Goal: Task Accomplishment & Management: Manage account settings

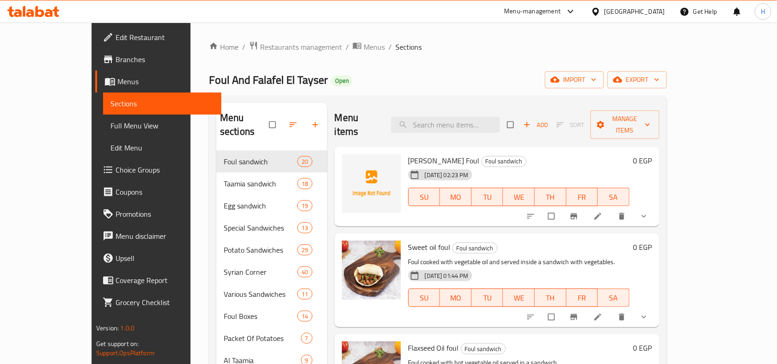
click at [652, 12] on div "[GEOGRAPHIC_DATA]" at bounding box center [634, 11] width 61 height 10
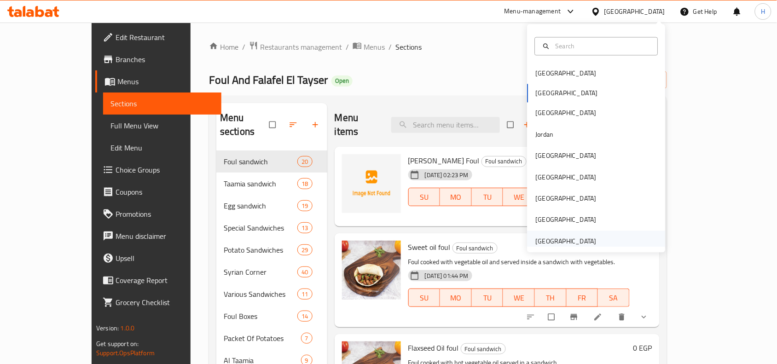
click at [600, 242] on div "United Arab Emirates" at bounding box center [596, 241] width 138 height 21
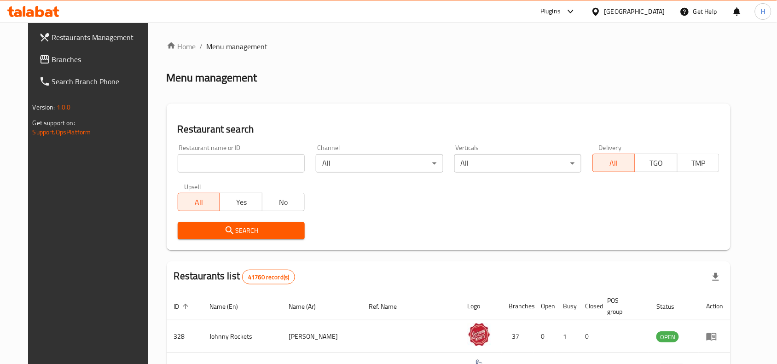
drag, startPoint x: 49, startPoint y: 63, endPoint x: 83, endPoint y: 78, distance: 37.3
click at [52, 63] on span "Branches" at bounding box center [101, 59] width 98 height 11
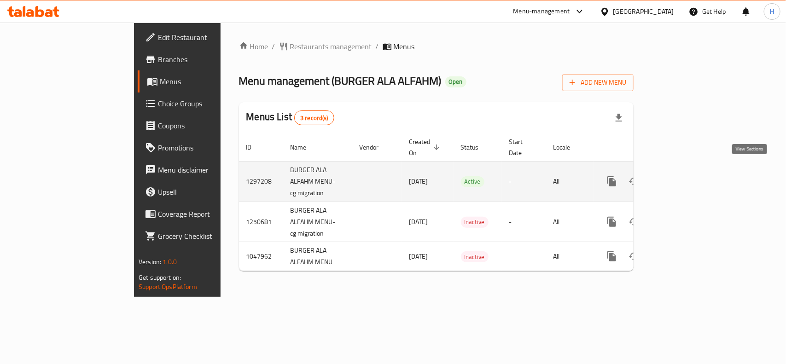
click at [689, 178] on link "enhanced table" at bounding box center [678, 181] width 22 height 22
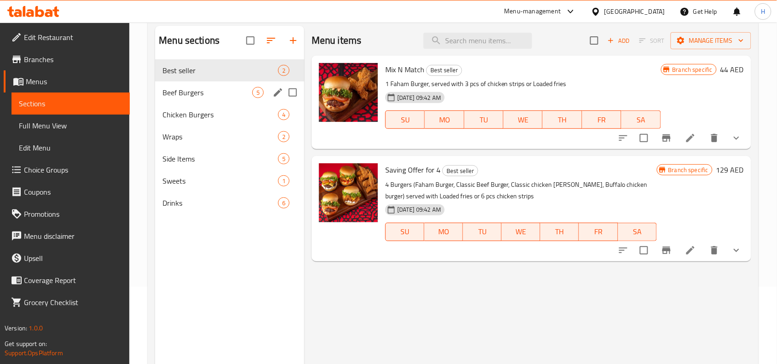
scroll to position [58, 0]
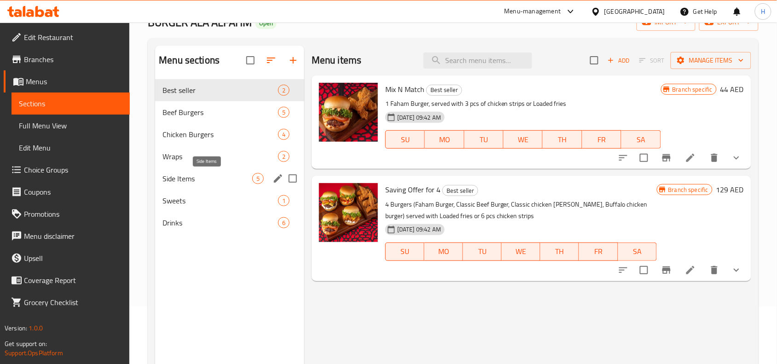
click at [200, 181] on span "Side Items" at bounding box center [207, 178] width 90 height 11
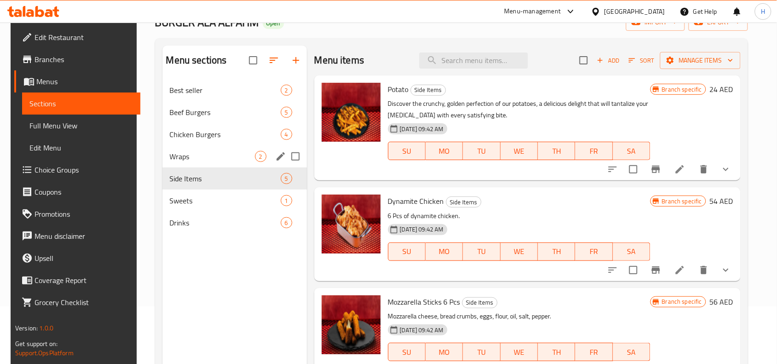
click at [191, 154] on span "Wraps" at bounding box center [212, 156] width 85 height 11
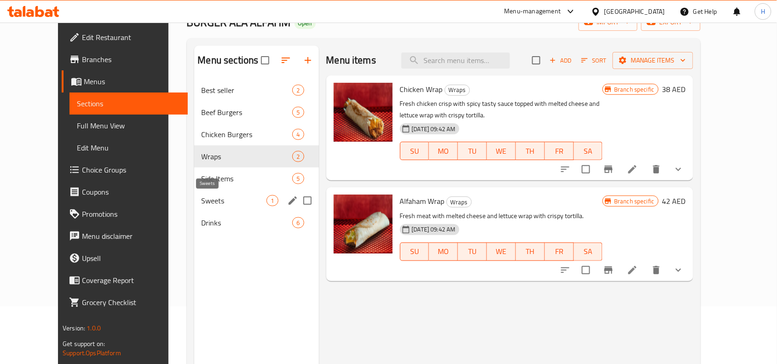
click at [202, 201] on span "Sweets" at bounding box center [234, 200] width 65 height 11
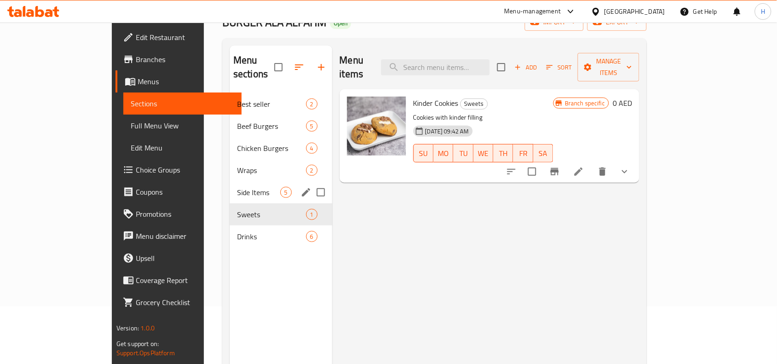
click at [231, 181] on div "Side Items 5" at bounding box center [281, 192] width 103 height 22
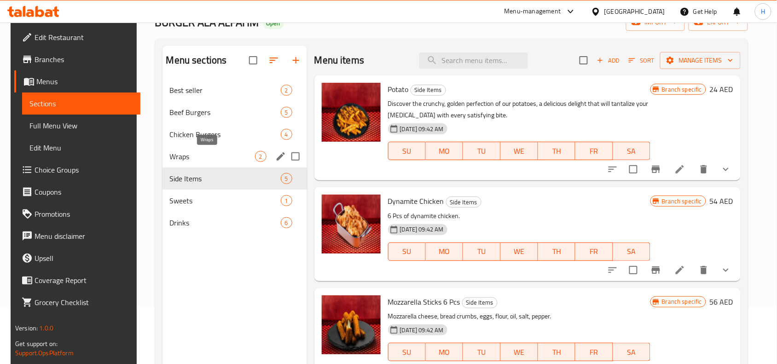
click at [231, 154] on span "Wraps" at bounding box center [212, 156] width 85 height 11
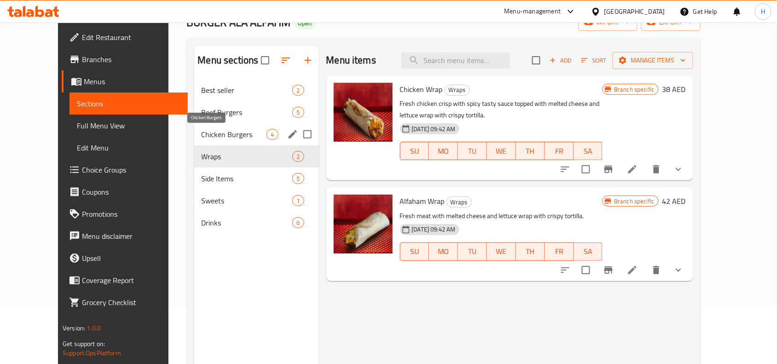
click at [229, 137] on span "Chicken Burgers" at bounding box center [234, 134] width 65 height 11
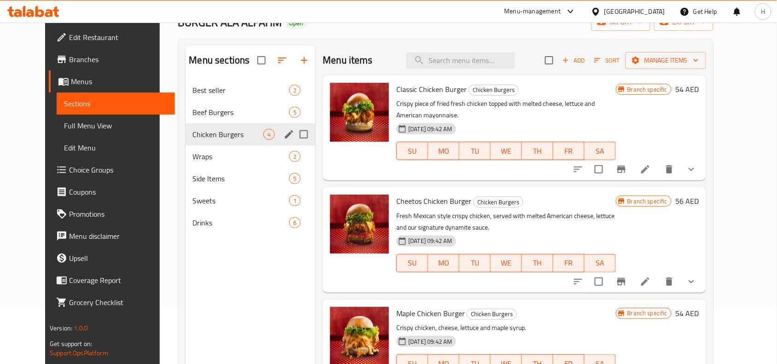
click at [226, 116] on span "Beef Burgers" at bounding box center [241, 112] width 97 height 11
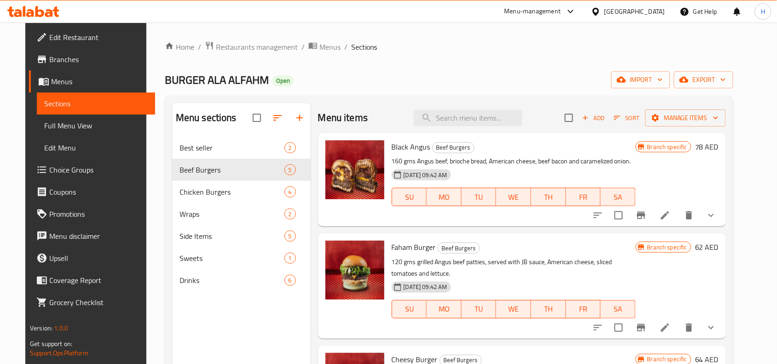
click at [52, 88] on link "Menus" at bounding box center [92, 81] width 126 height 22
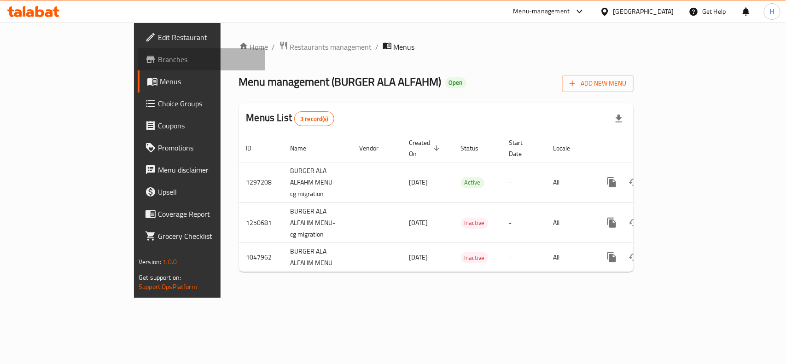
click at [158, 62] on span "Branches" at bounding box center [208, 59] width 100 height 11
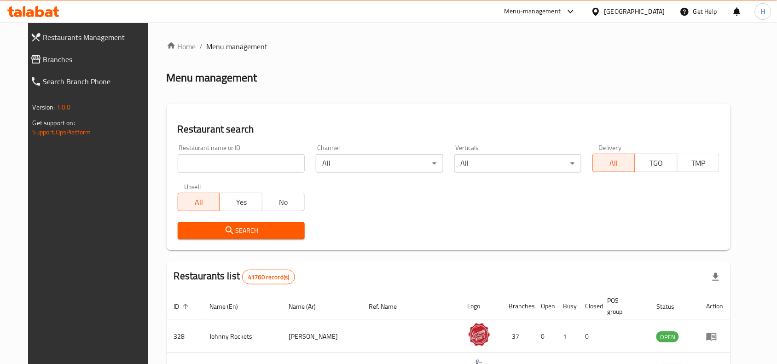
click at [74, 52] on link "Branches" at bounding box center [90, 59] width 135 height 22
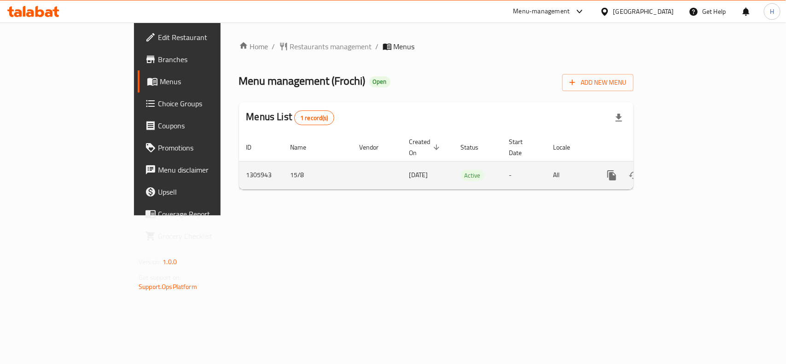
click at [683, 170] on icon "enhanced table" at bounding box center [677, 175] width 11 height 11
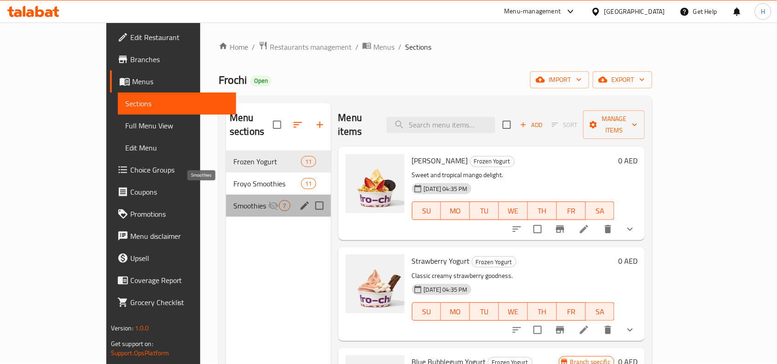
click at [233, 200] on span "Smoothies" at bounding box center [250, 205] width 34 height 11
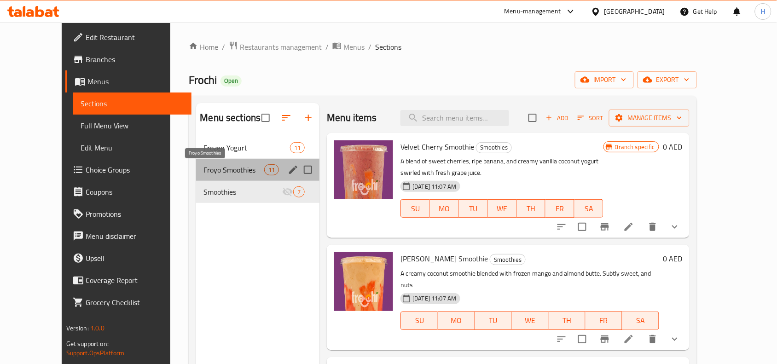
click at [203, 173] on span "Froyo Smoothies" at bounding box center [233, 169] width 61 height 11
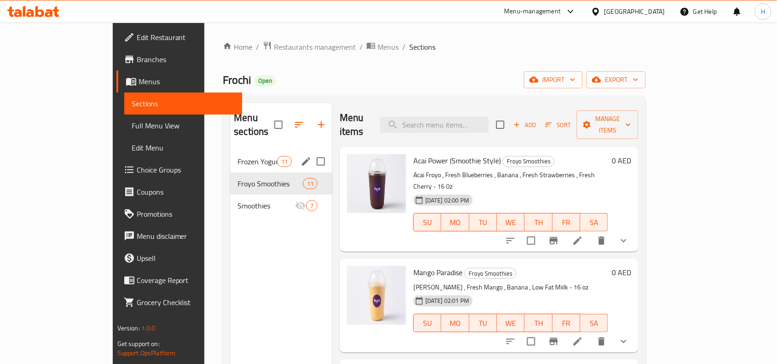
click at [230, 155] on div "Frozen Yogurt 11" at bounding box center [281, 161] width 102 height 22
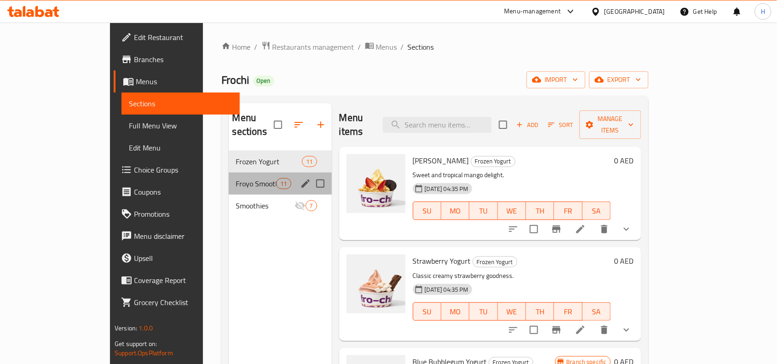
drag, startPoint x: 214, startPoint y: 163, endPoint x: 220, endPoint y: 181, distance: 18.3
click at [229, 173] on div "Froyo Smoothies 11" at bounding box center [280, 184] width 103 height 22
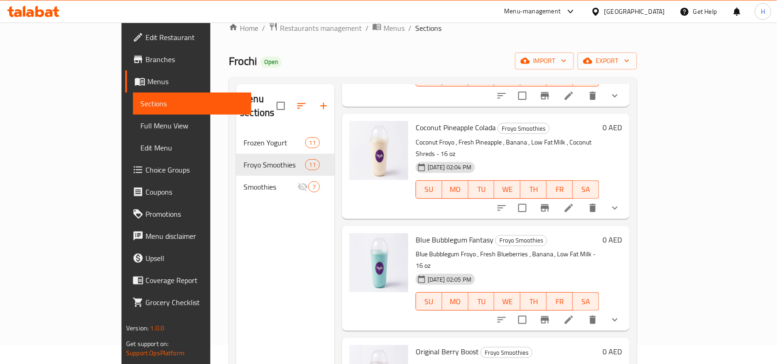
scroll to position [14, 0]
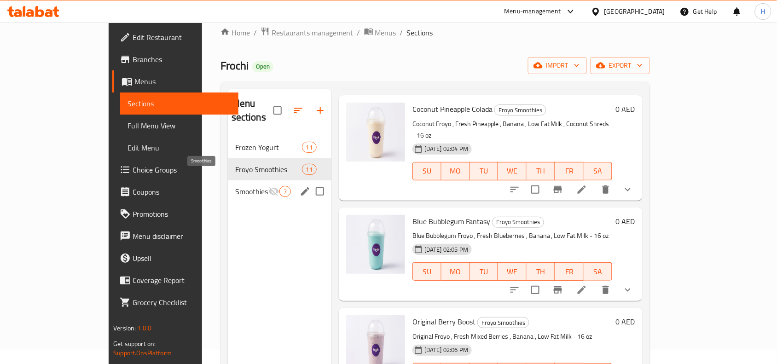
click at [235, 186] on span "Smoothies" at bounding box center [251, 191] width 33 height 11
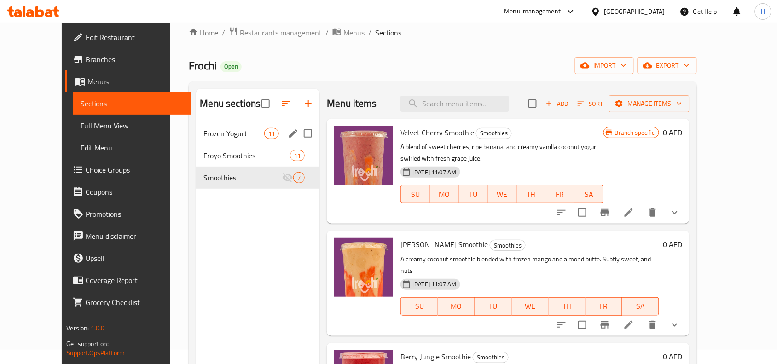
click at [228, 136] on span "Frozen Yogurt" at bounding box center [233, 133] width 61 height 11
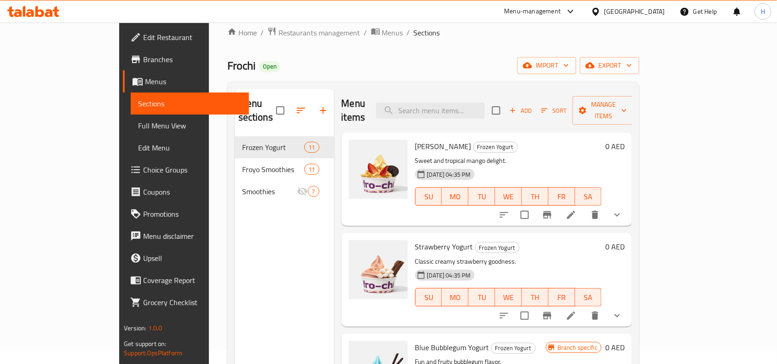
scroll to position [58, 0]
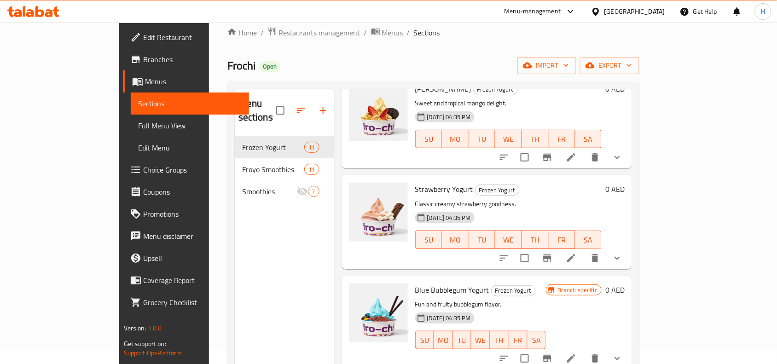
click at [143, 169] on span "Choice Groups" at bounding box center [192, 169] width 98 height 11
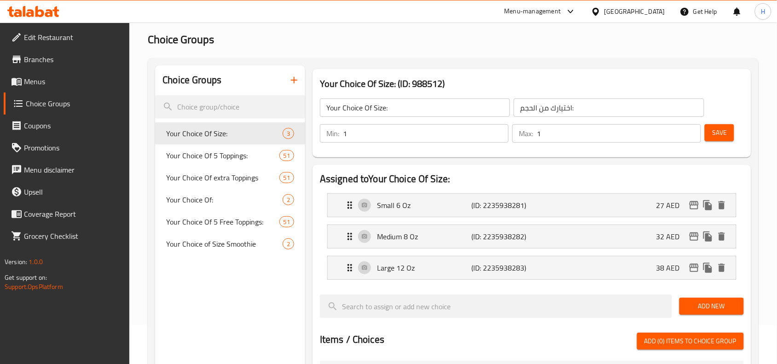
scroll to position [58, 0]
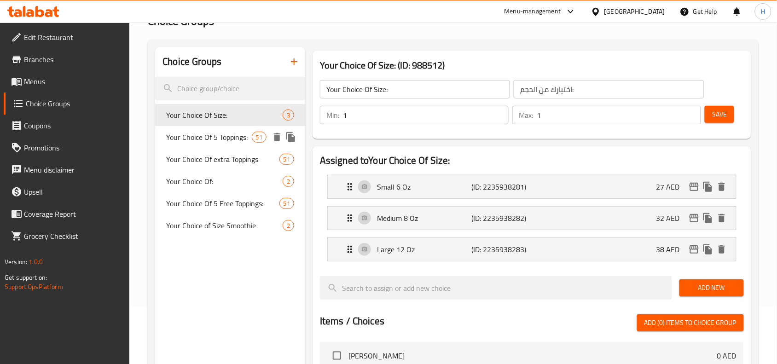
click at [221, 140] on span "Your Choice Of 5 Toppings:" at bounding box center [208, 137] width 85 height 11
type input "Your Choice Of 5 Toppings:"
type input "اختيارك من 5 إضافات مجانية:"
type input "5"
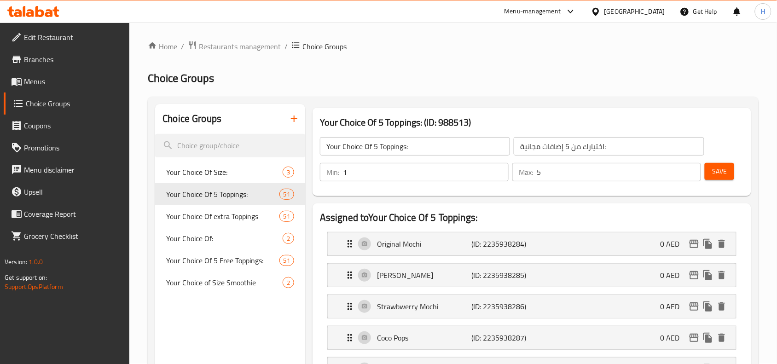
scroll to position [0, 0]
click at [45, 81] on span "Menus" at bounding box center [73, 81] width 98 height 11
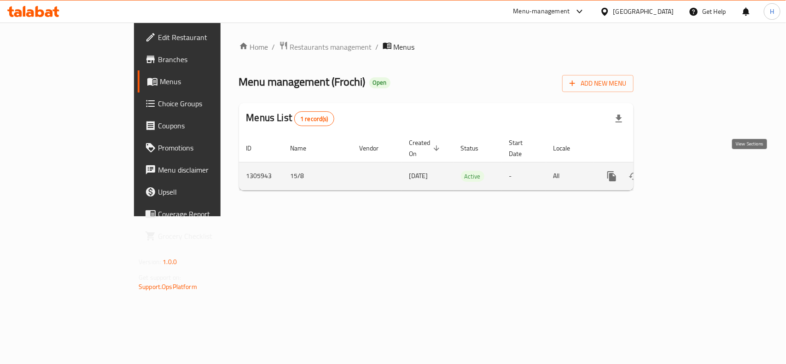
click at [683, 171] on icon "enhanced table" at bounding box center [677, 176] width 11 height 11
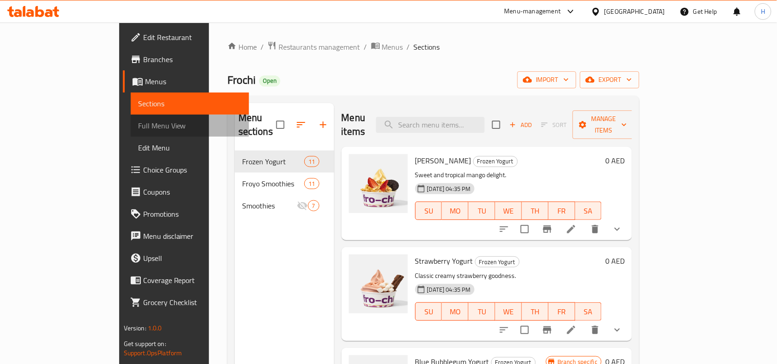
click at [138, 125] on span "Full Menu View" at bounding box center [190, 125] width 104 height 11
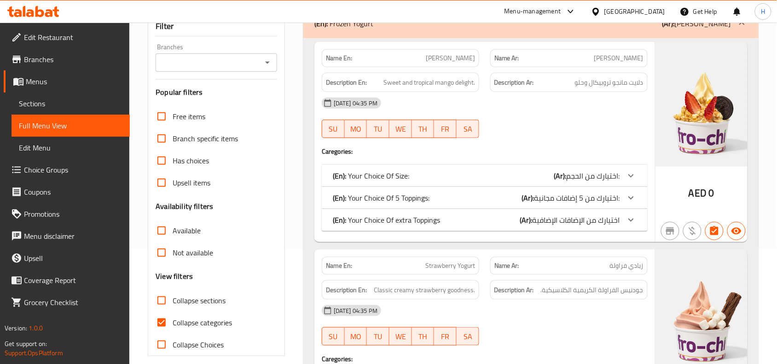
scroll to position [230, 0]
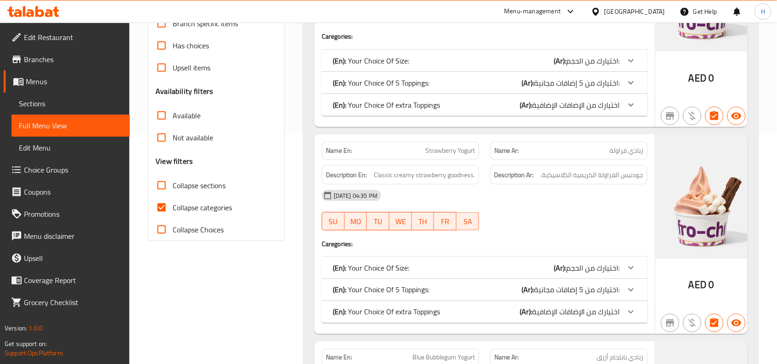
click at [180, 213] on span "Collapse categories" at bounding box center [202, 207] width 59 height 11
click at [173, 213] on input "Collapse categories" at bounding box center [161, 208] width 22 height 22
checkbox input "false"
click at [182, 185] on span "Collapse sections" at bounding box center [199, 185] width 53 height 11
click at [173, 185] on input "Collapse sections" at bounding box center [161, 185] width 22 height 22
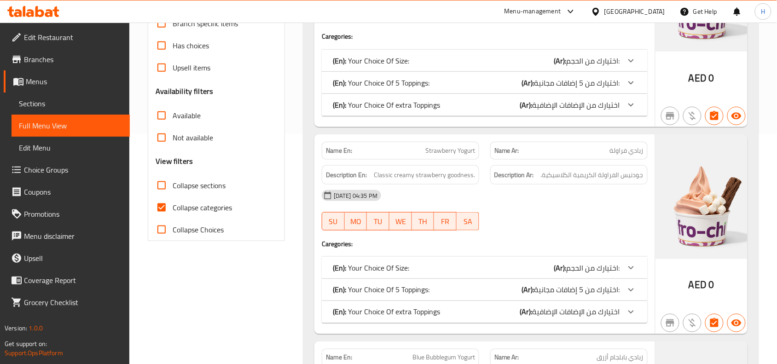
checkbox input "true"
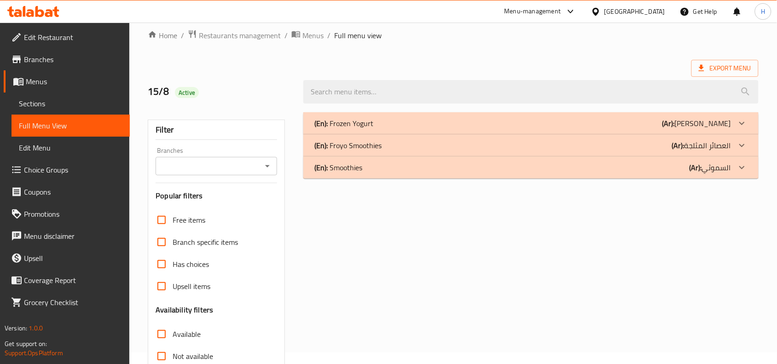
scroll to position [11, 0]
click at [352, 129] on p "(En): Frozen Yogurt" at bounding box center [343, 124] width 59 height 11
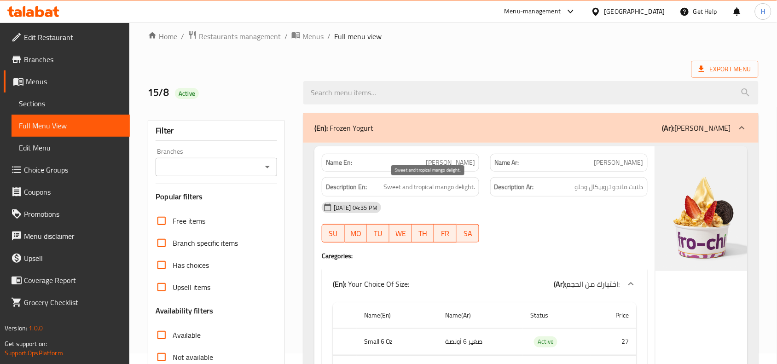
scroll to position [68, 0]
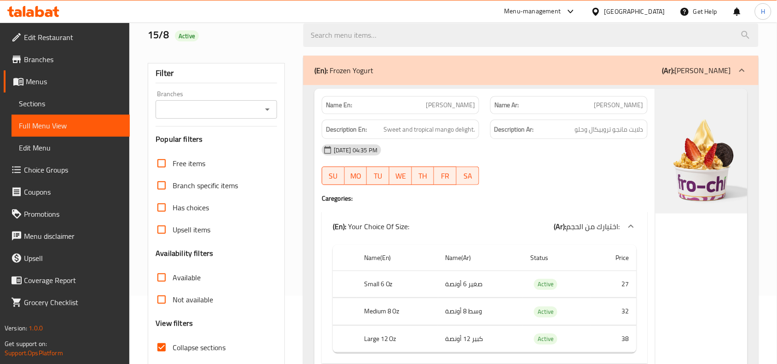
click at [511, 226] on div "(En): Your Choice Of Size: (Ar): اختيارك من الحجم:" at bounding box center [476, 226] width 287 height 11
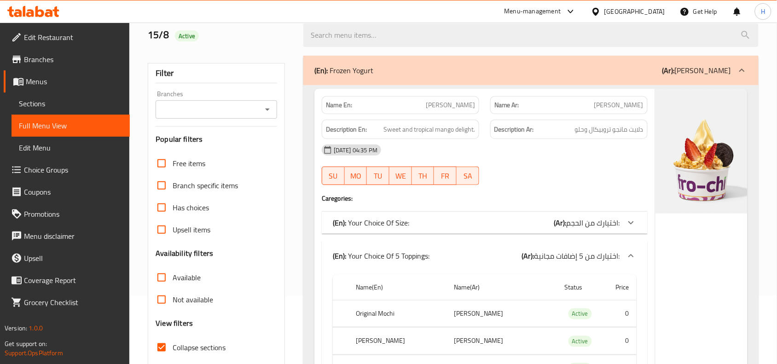
click at [511, 247] on div "(En): Your Choice Of 5 Toppings: (Ar): اختيارك من 5 إضافات مجانية:" at bounding box center [485, 255] width 326 height 29
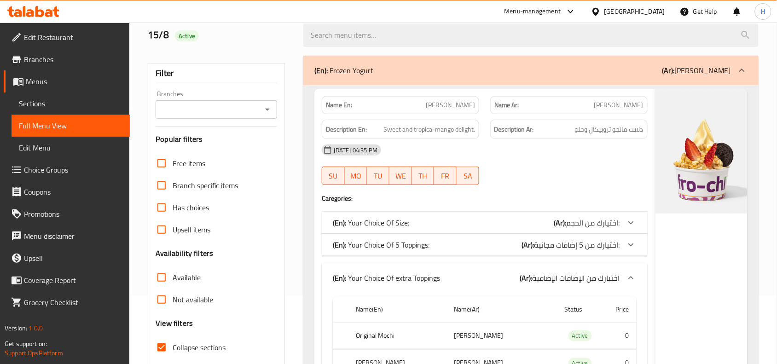
scroll to position [11, 0]
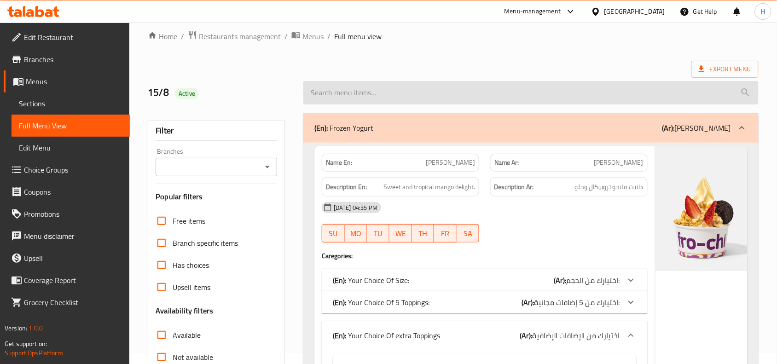
click at [388, 100] on input "search" at bounding box center [530, 92] width 455 height 23
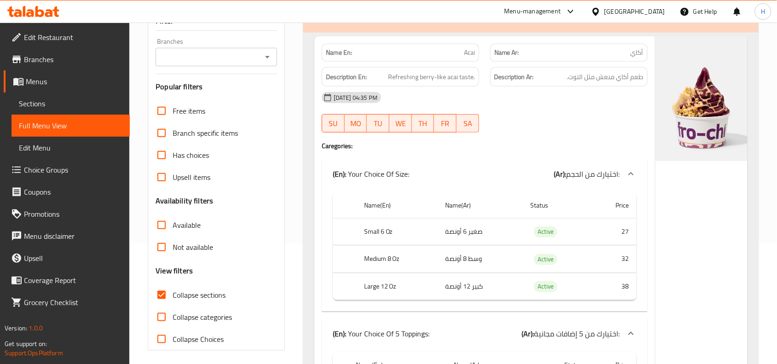
scroll to position [298, 0]
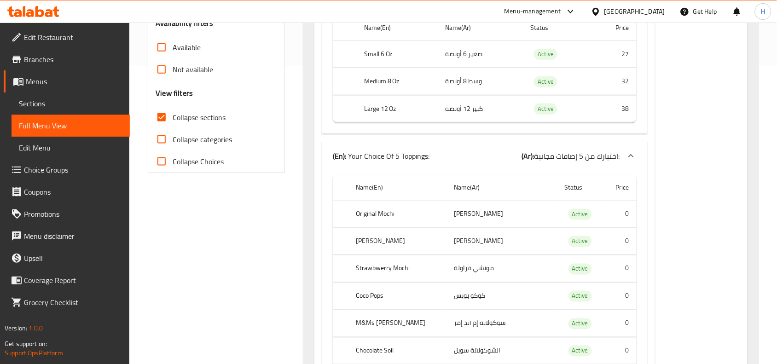
type input "acai"
click at [159, 145] on input "Collapse categories" at bounding box center [161, 139] width 22 height 22
checkbox input "true"
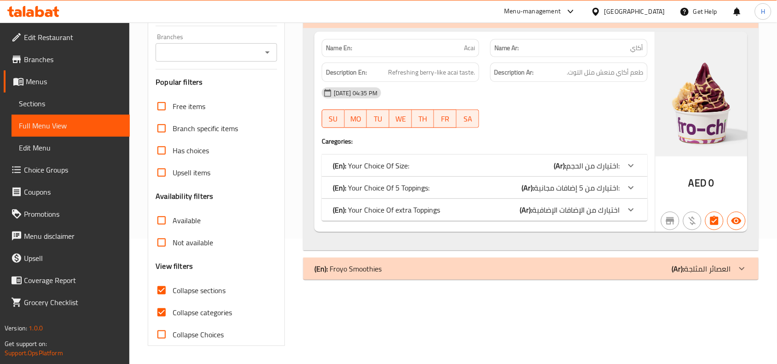
scroll to position [126, 0]
click at [440, 282] on div "(En): Frozen Yogurt (Ar): زبادي فروزين Name En: Acai Name Ar: أكاي Description …" at bounding box center [531, 172] width 466 height 359
click at [166, 296] on input "Collapse sections" at bounding box center [161, 290] width 22 height 22
checkbox input "false"
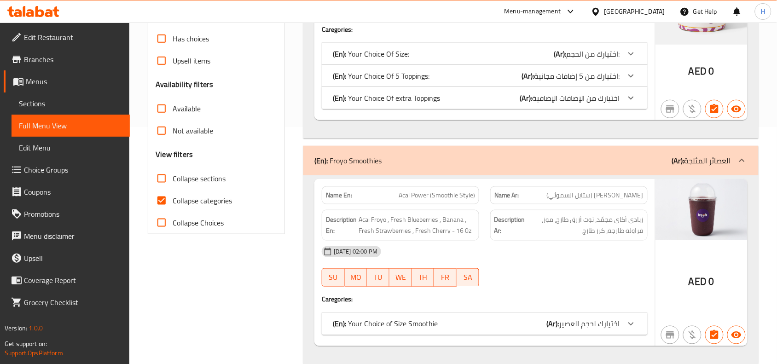
scroll to position [257, 0]
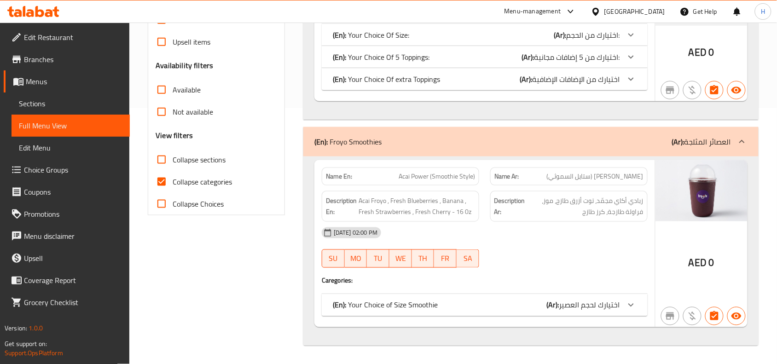
click at [206, 176] on span "Collapse categories" at bounding box center [202, 181] width 59 height 11
click at [173, 175] on input "Collapse categories" at bounding box center [161, 182] width 22 height 22
checkbox input "false"
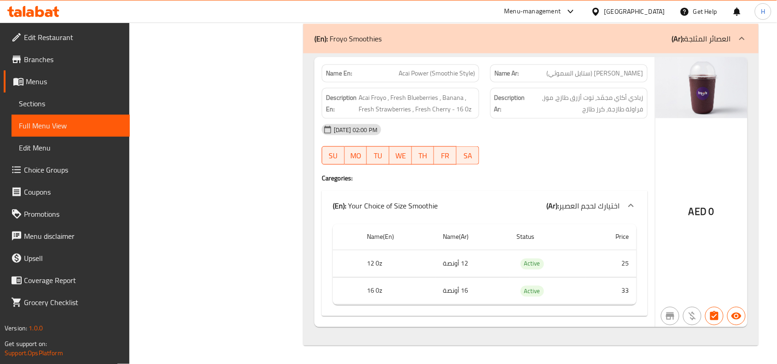
scroll to position [3444, 0]
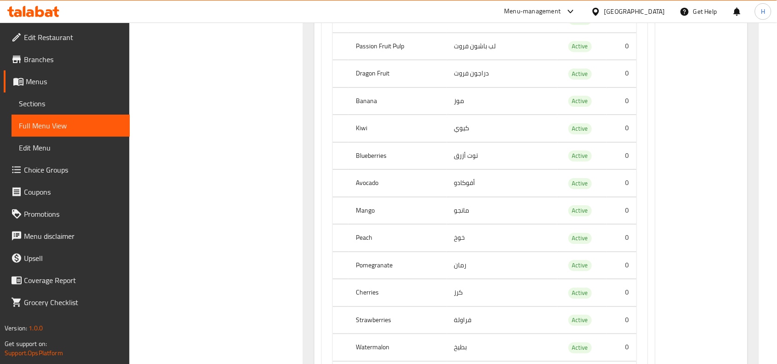
click at [75, 97] on link "Sections" at bounding box center [71, 104] width 118 height 22
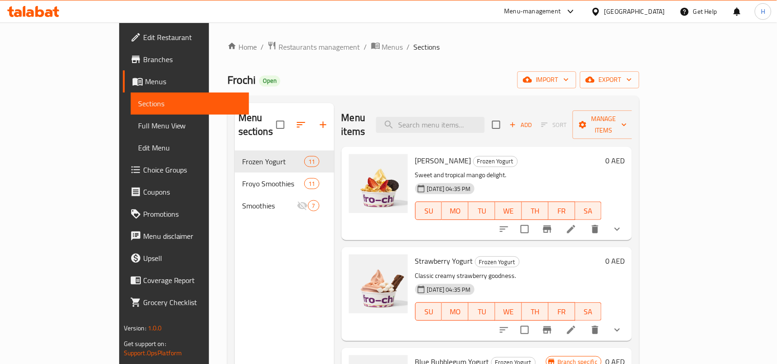
click at [138, 128] on span "Full Menu View" at bounding box center [190, 125] width 104 height 11
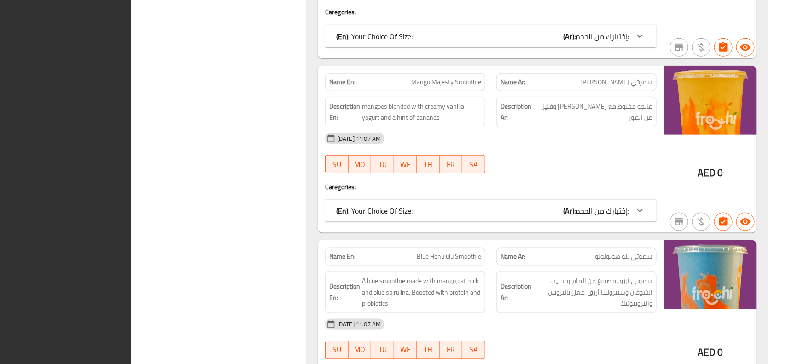
scroll to position [5405, 0]
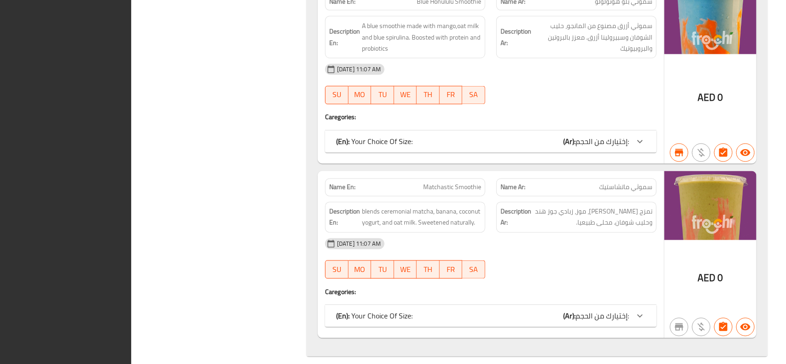
drag, startPoint x: 408, startPoint y: 152, endPoint x: 466, endPoint y: 76, distance: 95.6
click at [385, 136] on p "(En): Your Choice Of Size:" at bounding box center [374, 141] width 76 height 11
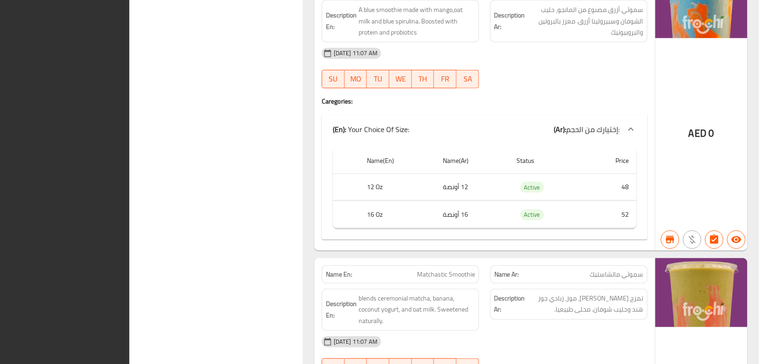
scroll to position [5521, 0]
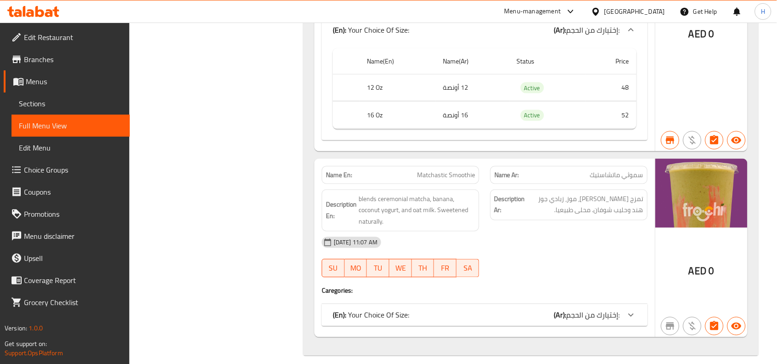
drag, startPoint x: 606, startPoint y: 7, endPoint x: 606, endPoint y: 12, distance: 5.1
click at [606, 7] on div "United Arab Emirates" at bounding box center [634, 11] width 61 height 10
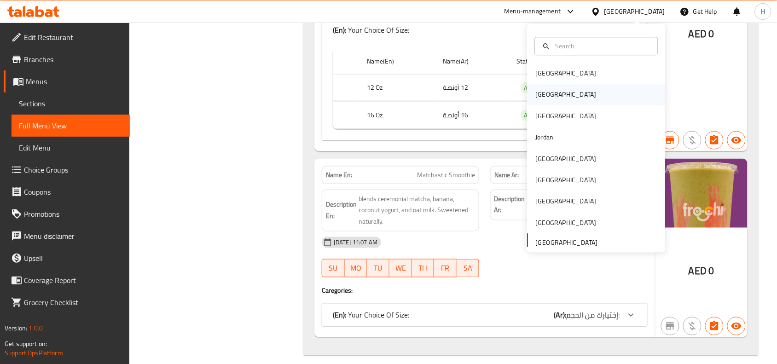
click at [567, 91] on div "[GEOGRAPHIC_DATA]" at bounding box center [596, 94] width 138 height 21
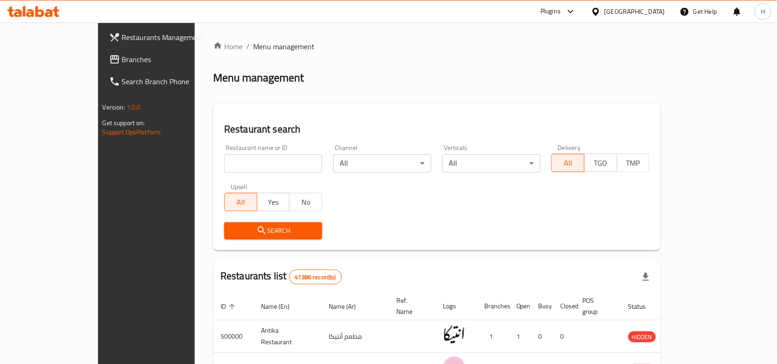
click at [122, 57] on span "Branches" at bounding box center [171, 59] width 98 height 11
